Goal: Task Accomplishment & Management: Complete application form

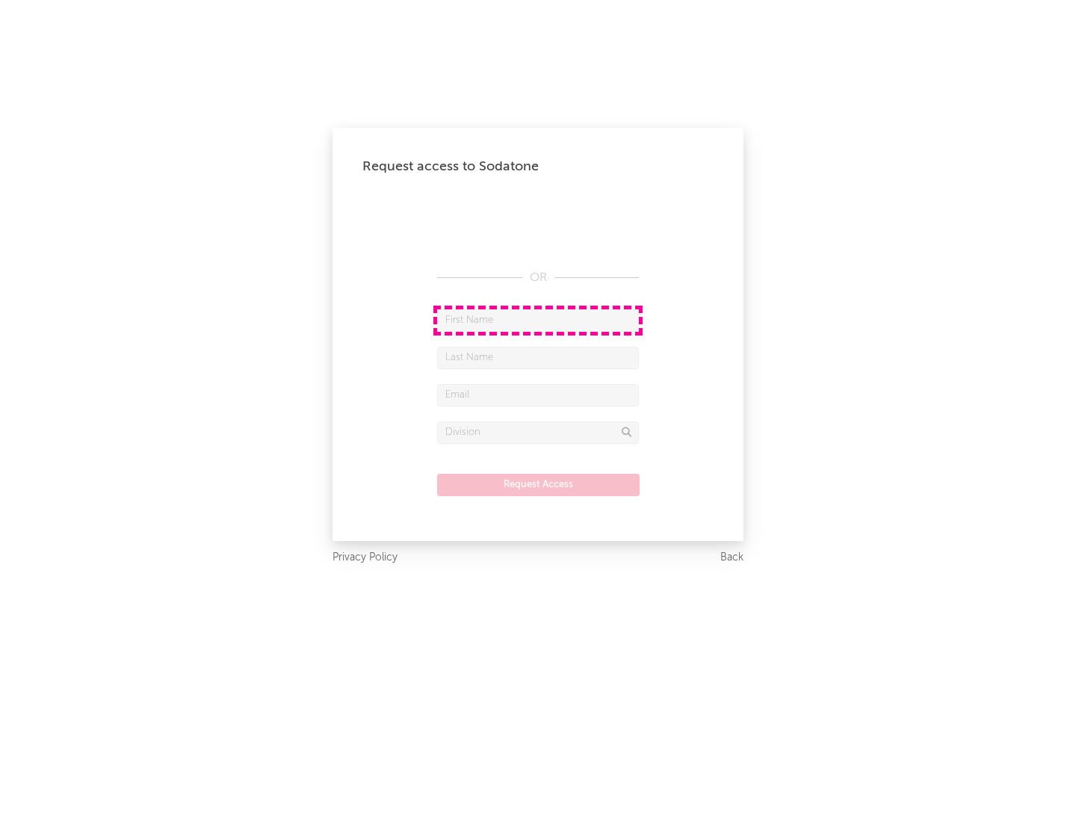
click at [538, 320] on input "text" at bounding box center [538, 320] width 202 height 22
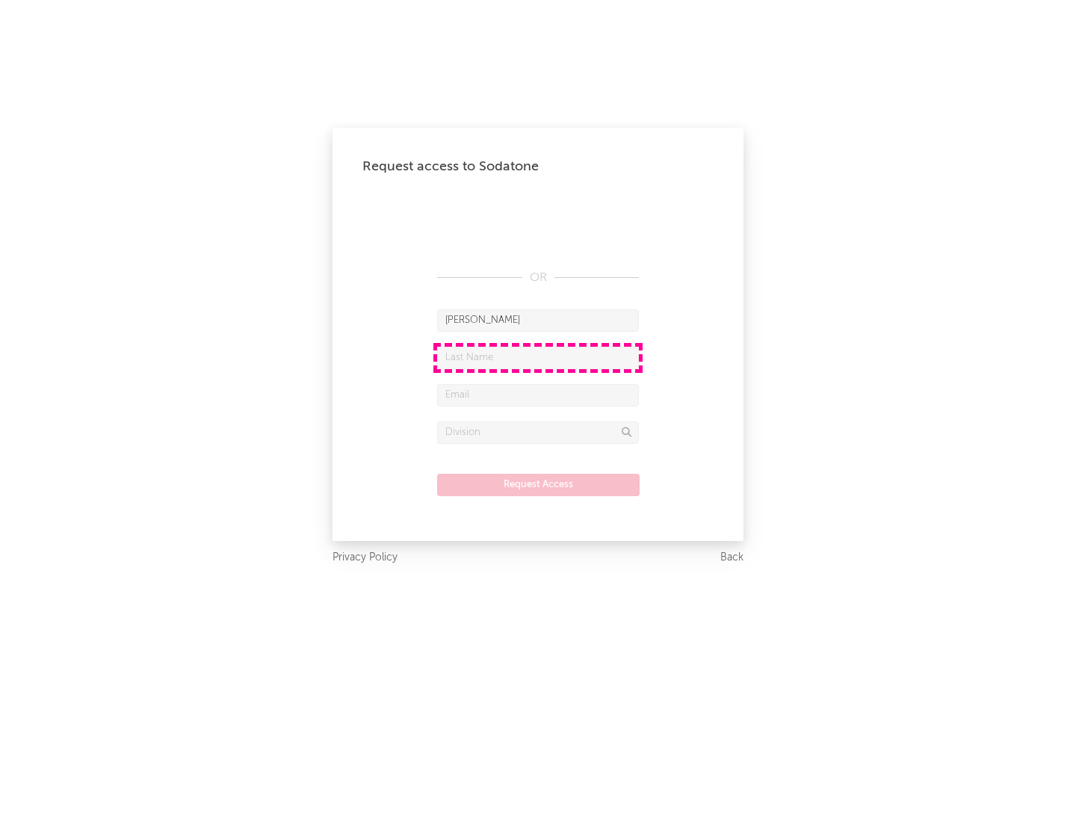
type input "[PERSON_NAME]"
click at [538, 357] on input "text" at bounding box center [538, 358] width 202 height 22
type input "[PERSON_NAME]"
click at [538, 395] on input "text" at bounding box center [538, 395] width 202 height 22
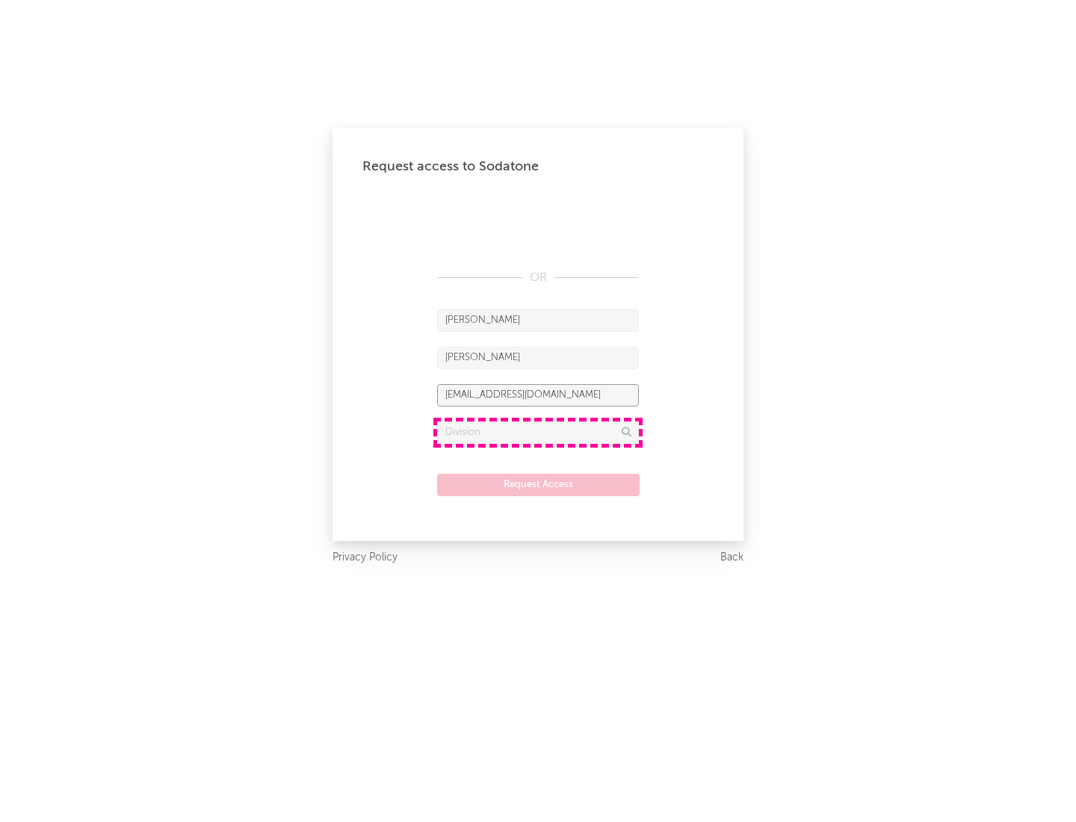
type input "[EMAIL_ADDRESS][DOMAIN_NAME]"
click at [538, 432] on input "text" at bounding box center [538, 433] width 202 height 22
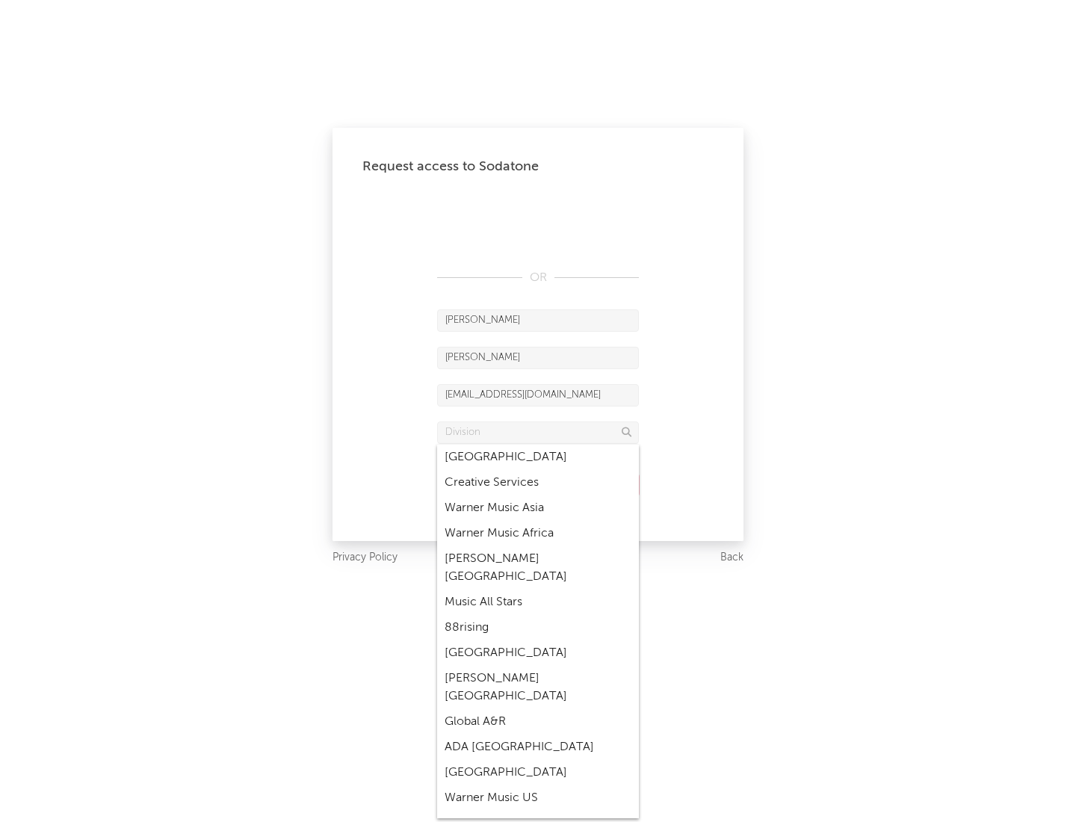
click at [538, 590] on div "Music All Stars" at bounding box center [538, 602] width 202 height 25
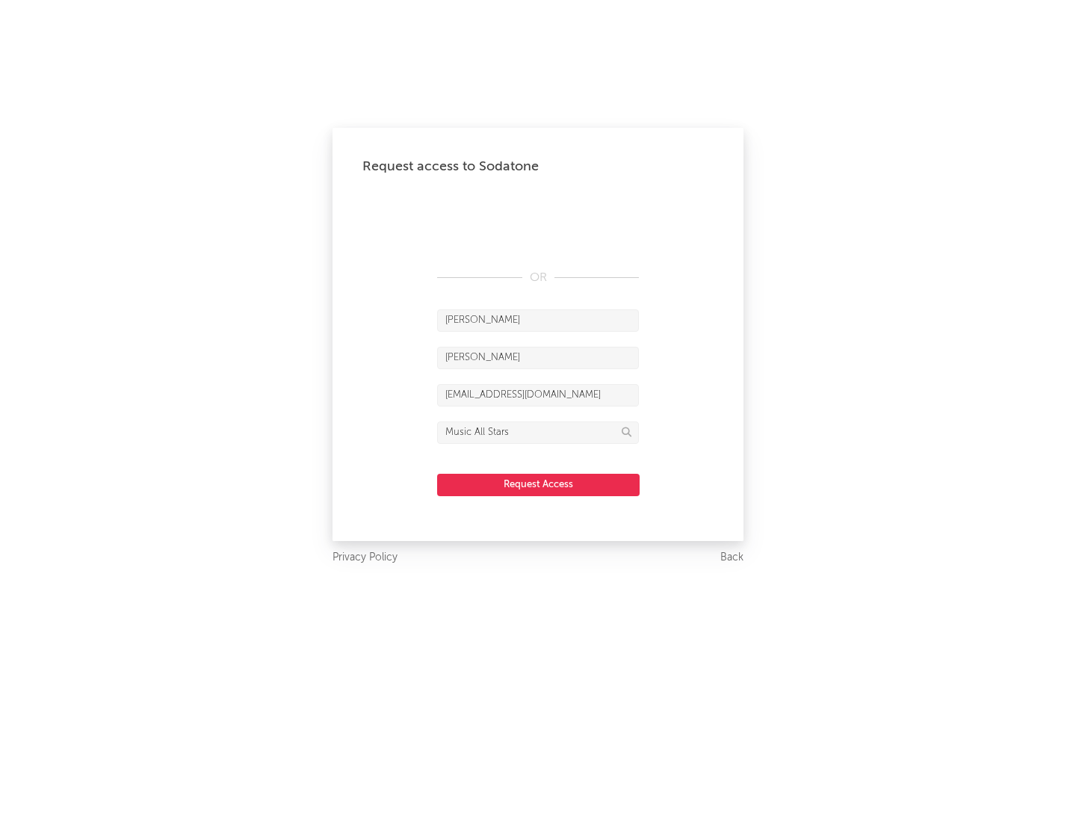
type input "Music All Stars"
click at [538, 484] on button "Request Access" at bounding box center [538, 485] width 203 height 22
